Goal: Transaction & Acquisition: Obtain resource

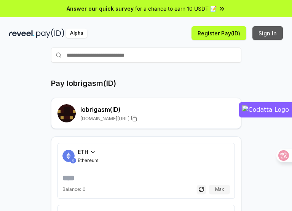
click at [262, 29] on button "Sign In" at bounding box center [268, 33] width 30 height 14
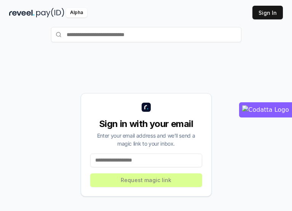
scroll to position [38, 0]
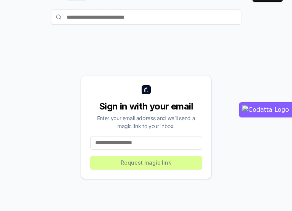
click at [125, 145] on input at bounding box center [146, 143] width 112 height 14
type input "**********"
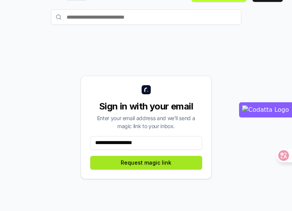
click at [139, 168] on button "Request magic link" at bounding box center [146, 163] width 112 height 14
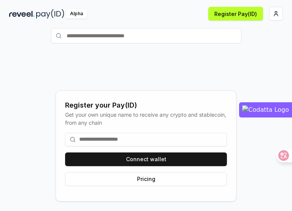
scroll to position [38, 0]
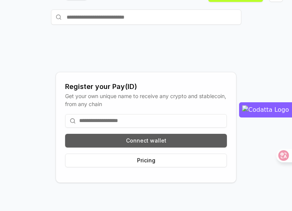
click at [135, 143] on button "Connect wallet" at bounding box center [146, 141] width 162 height 14
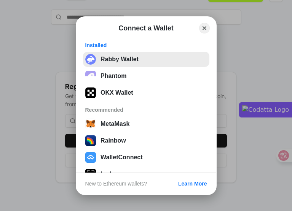
click at [110, 62] on button "Rabby Wallet" at bounding box center [146, 59] width 126 height 15
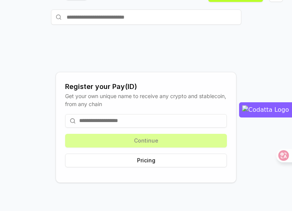
click at [88, 122] on input at bounding box center [146, 121] width 162 height 14
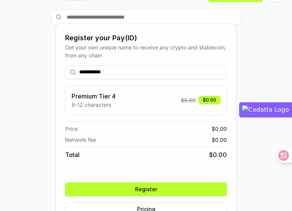
type input "**********"
click at [2, 129] on div "**********" at bounding box center [146, 120] width 292 height 190
click at [142, 185] on button "Register" at bounding box center [146, 190] width 162 height 14
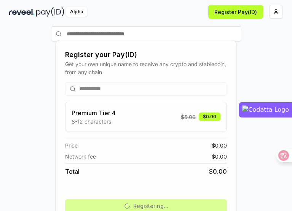
scroll to position [59, 0]
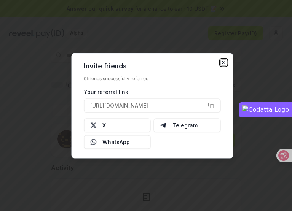
click at [222, 60] on icon "button" at bounding box center [224, 62] width 6 height 6
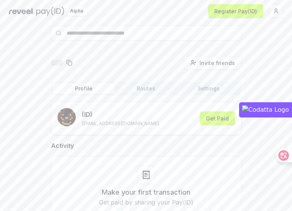
scroll to position [42, 0]
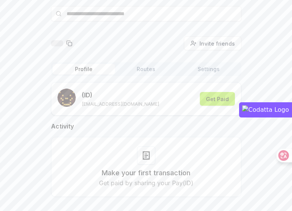
click at [212, 99] on button "Get Paid" at bounding box center [217, 99] width 35 height 14
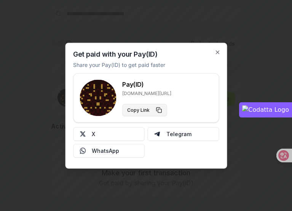
click at [156, 113] on button "Copy Link" at bounding box center [144, 110] width 45 height 12
click at [6, 119] on div at bounding box center [146, 105] width 292 height 211
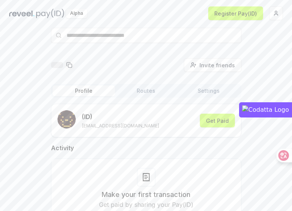
scroll to position [0, 0]
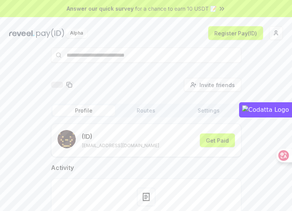
click at [93, 12] on span "Answer our quick survey" at bounding box center [100, 9] width 67 height 8
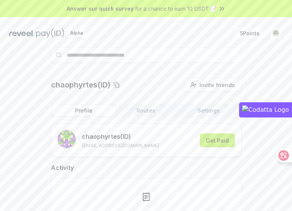
click at [221, 141] on button "Get Paid" at bounding box center [217, 141] width 35 height 14
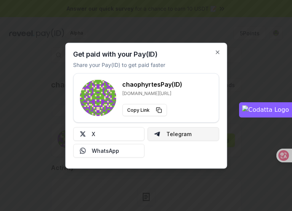
click at [163, 136] on button "Telegram" at bounding box center [184, 134] width 72 height 14
click at [213, 24] on div at bounding box center [146, 105] width 292 height 211
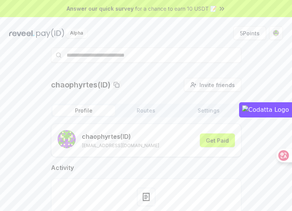
click at [222, 8] on icon at bounding box center [223, 8] width 2 height 3
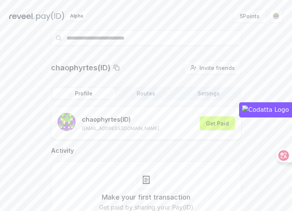
scroll to position [42, 0]
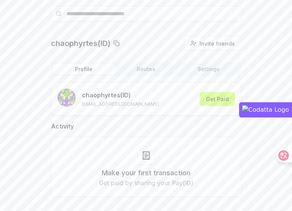
click at [152, 71] on button "Routes" at bounding box center [146, 69] width 62 height 11
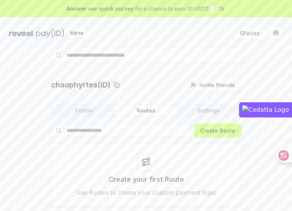
click at [65, 33] on div "Alpha" at bounding box center [77, 34] width 137 height 10
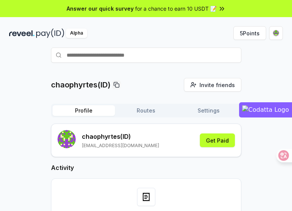
click at [0, 115] on html "Answer our quick survey for a chance to earn 10 USDT 📝 Alpha 5 Points chaophyrt…" at bounding box center [146, 105] width 292 height 211
